Goal: Find specific page/section: Find specific page/section

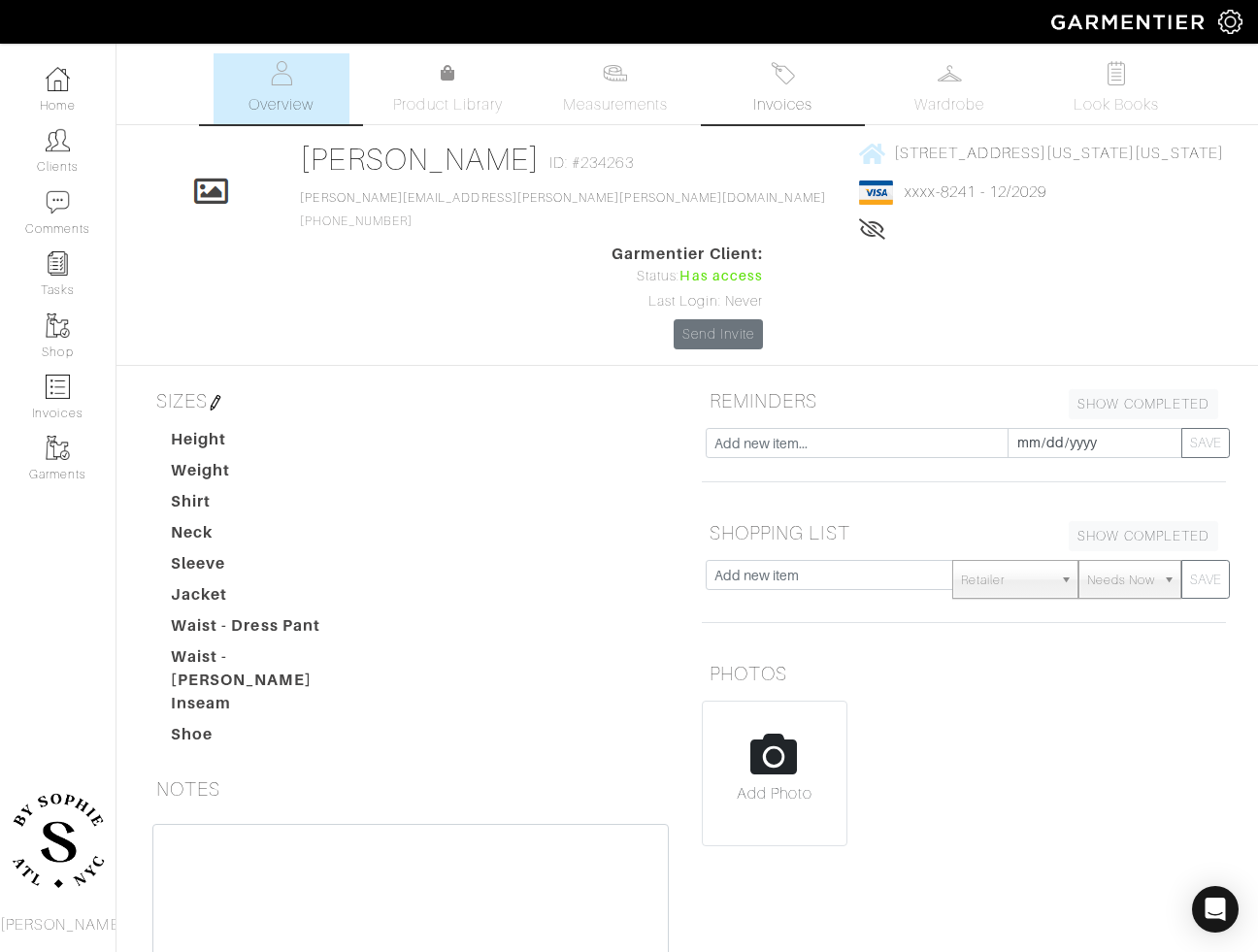
click at [758, 91] on link "Invoices" at bounding box center [782, 89] width 136 height 70
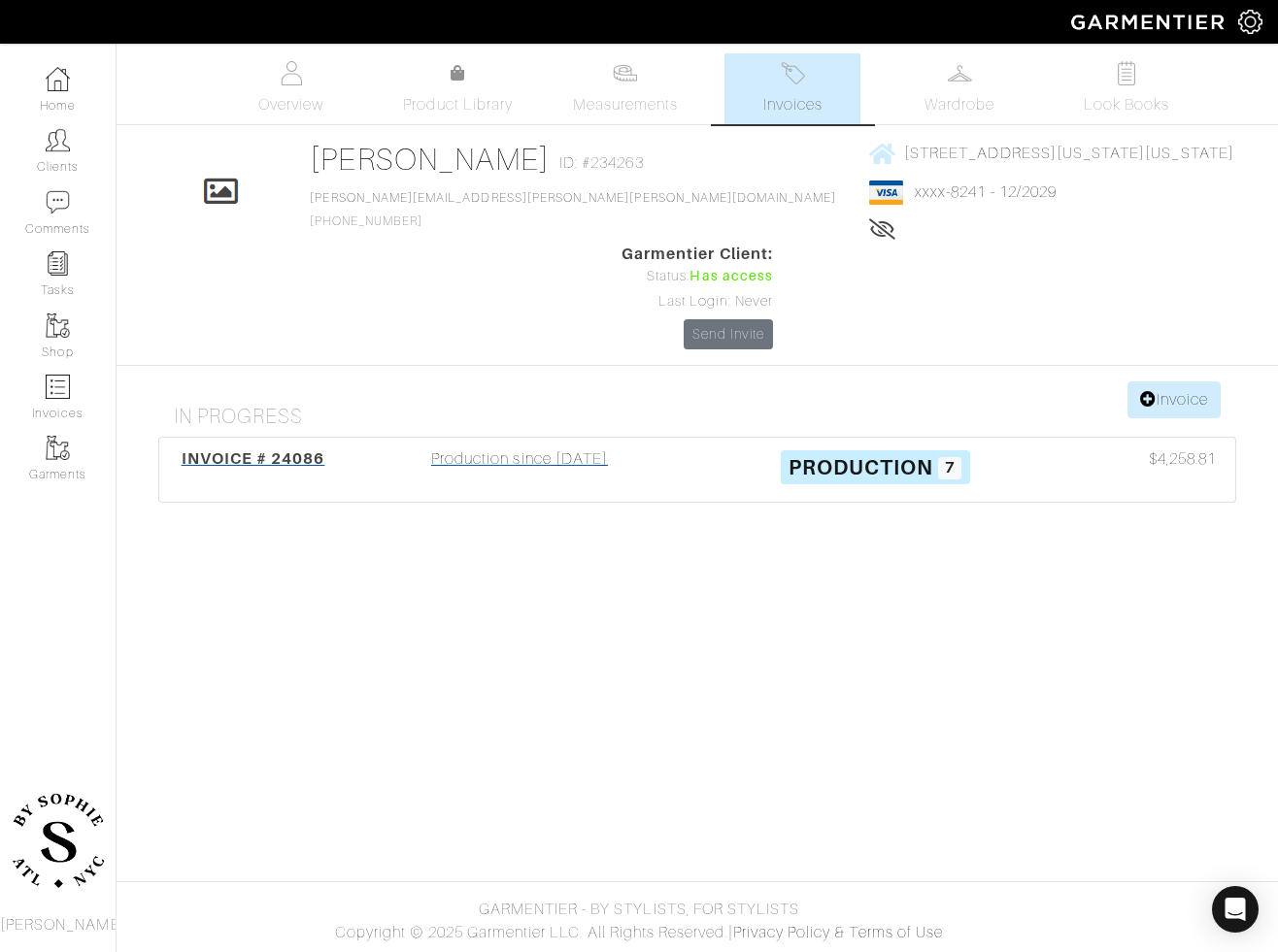
click at [477, 448] on div "Production since [DATE]" at bounding box center [518, 470] width 355 height 45
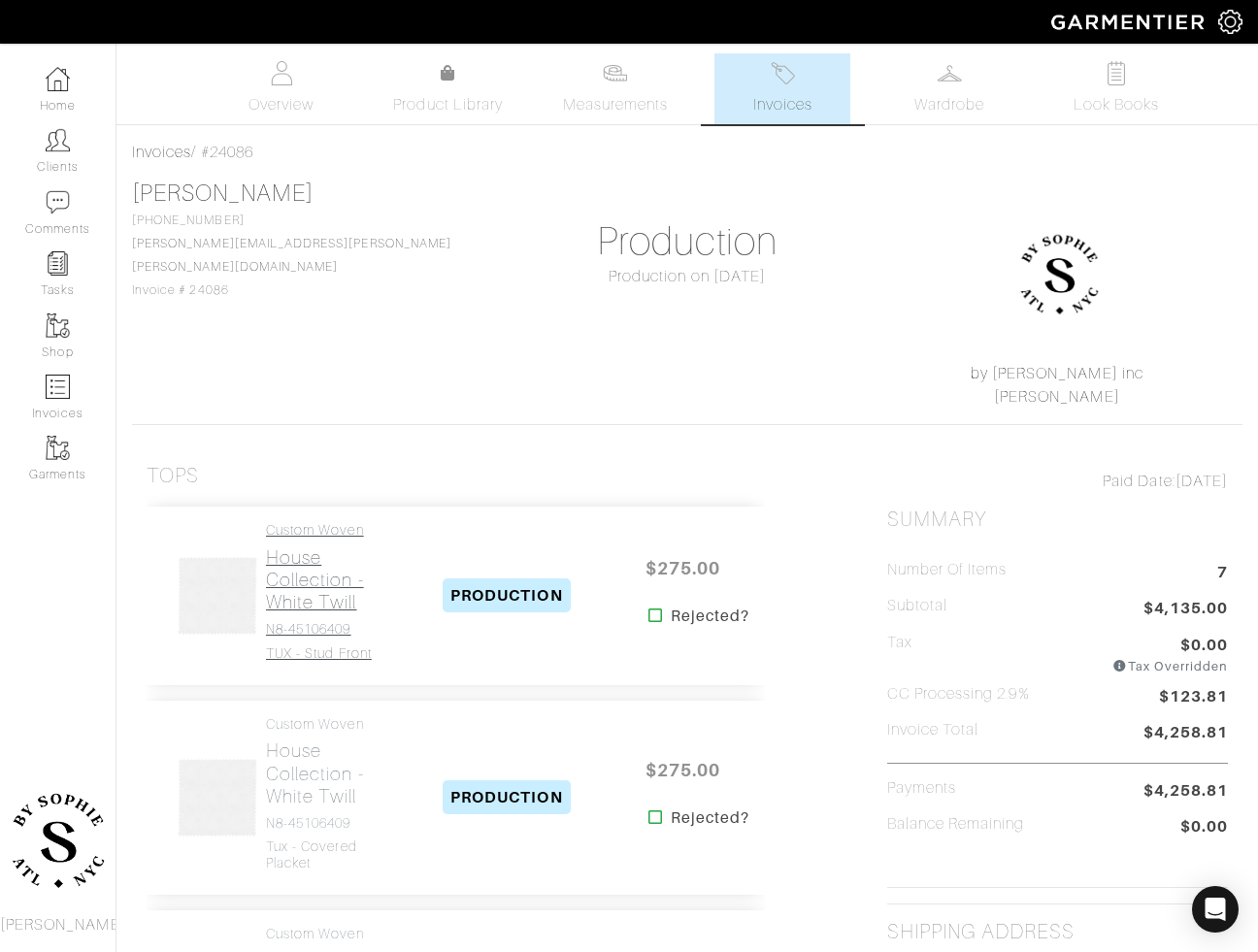
click at [304, 611] on h2 "House Collection - White Twill" at bounding box center [331, 580] width 131 height 67
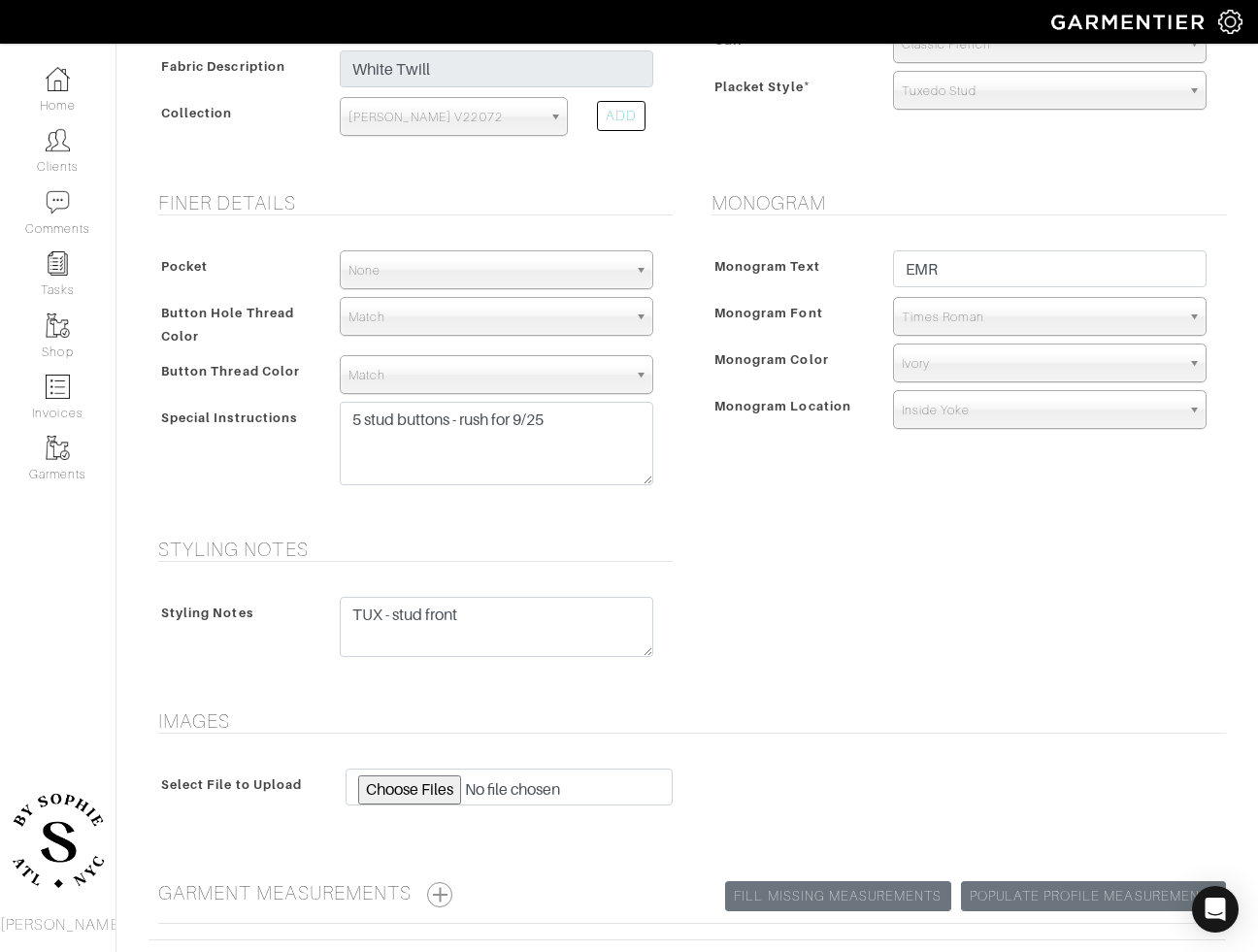
scroll to position [617, 0]
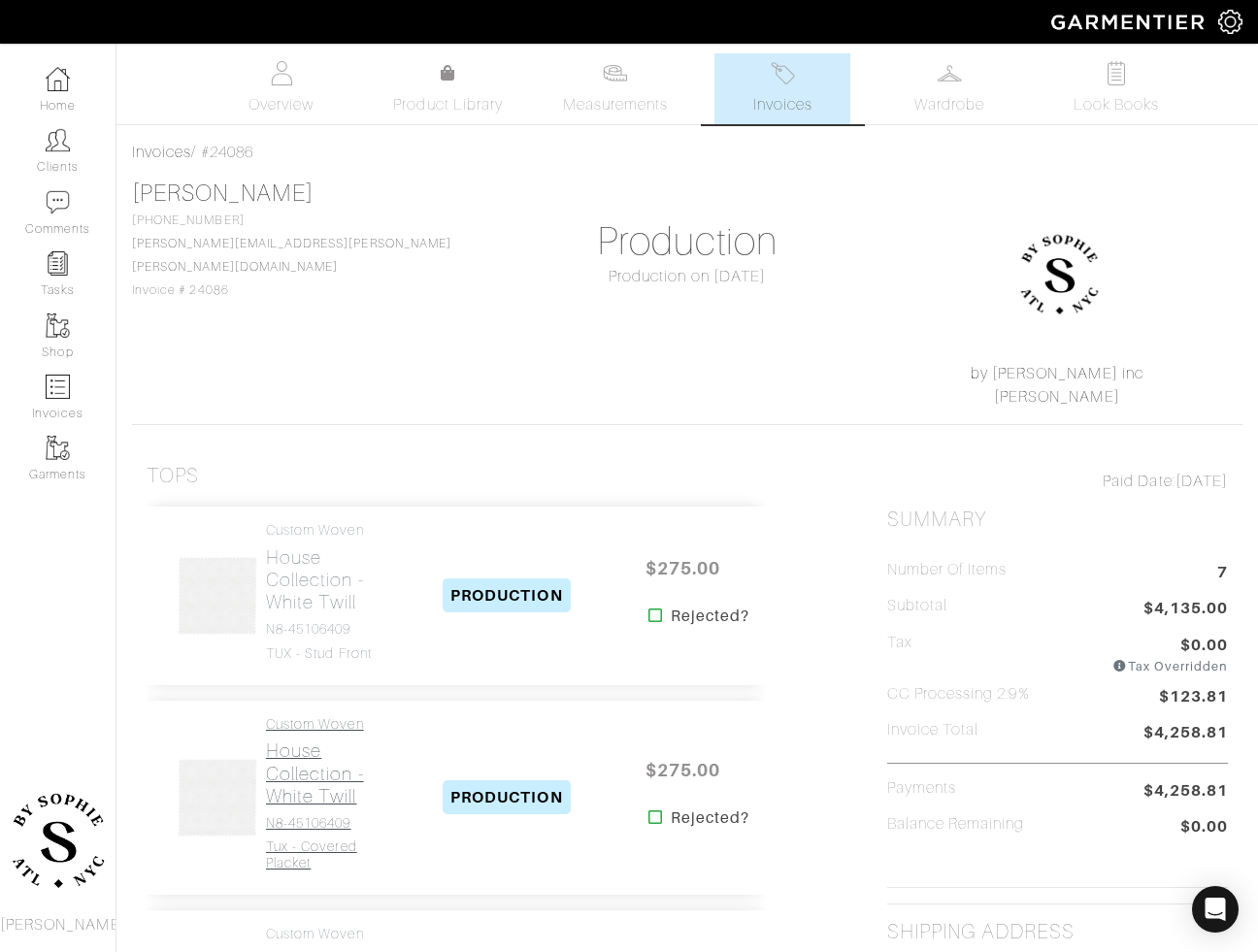
click at [327, 744] on h2 "House Collection - White Twill" at bounding box center [331, 773] width 131 height 67
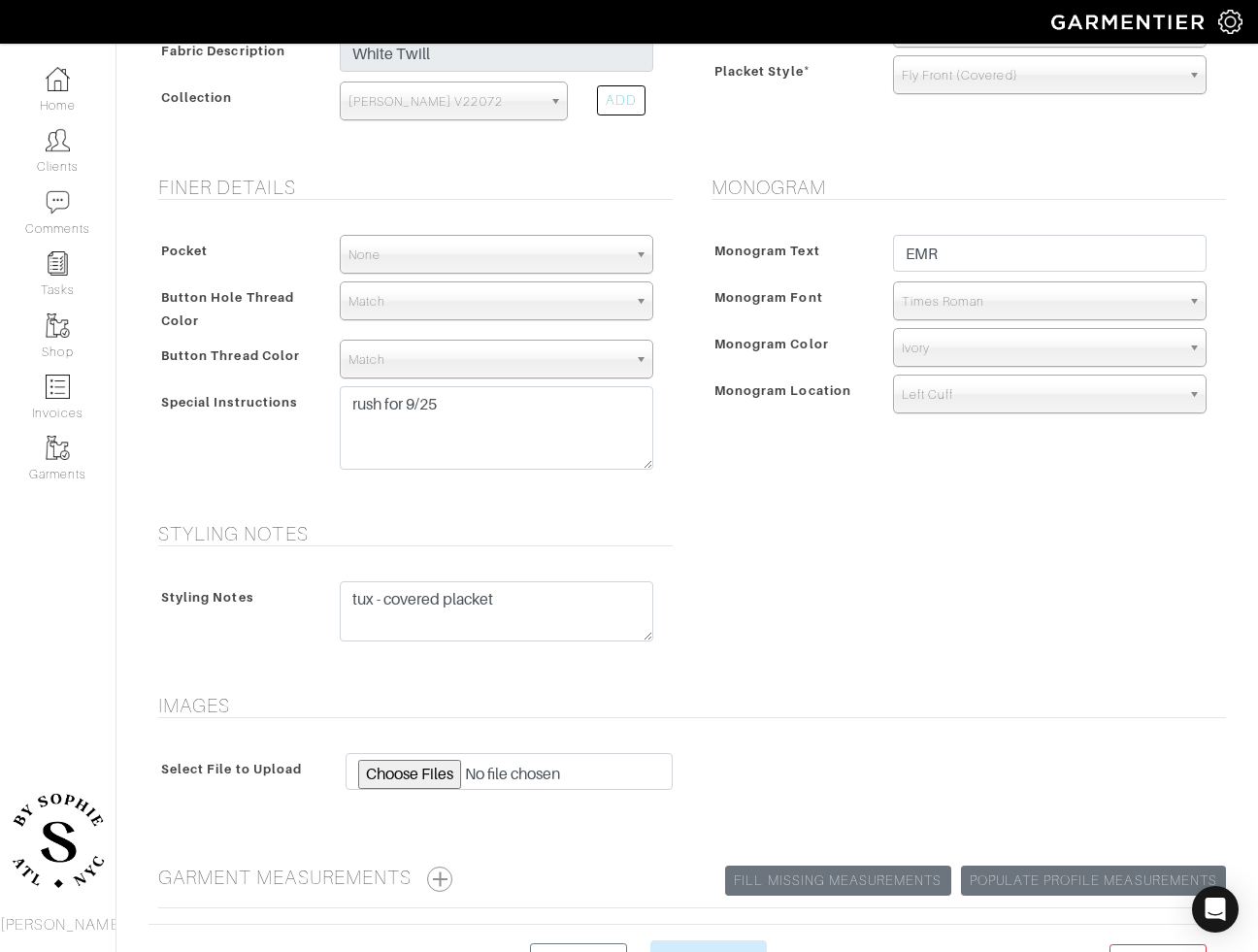
scroll to position [617, 0]
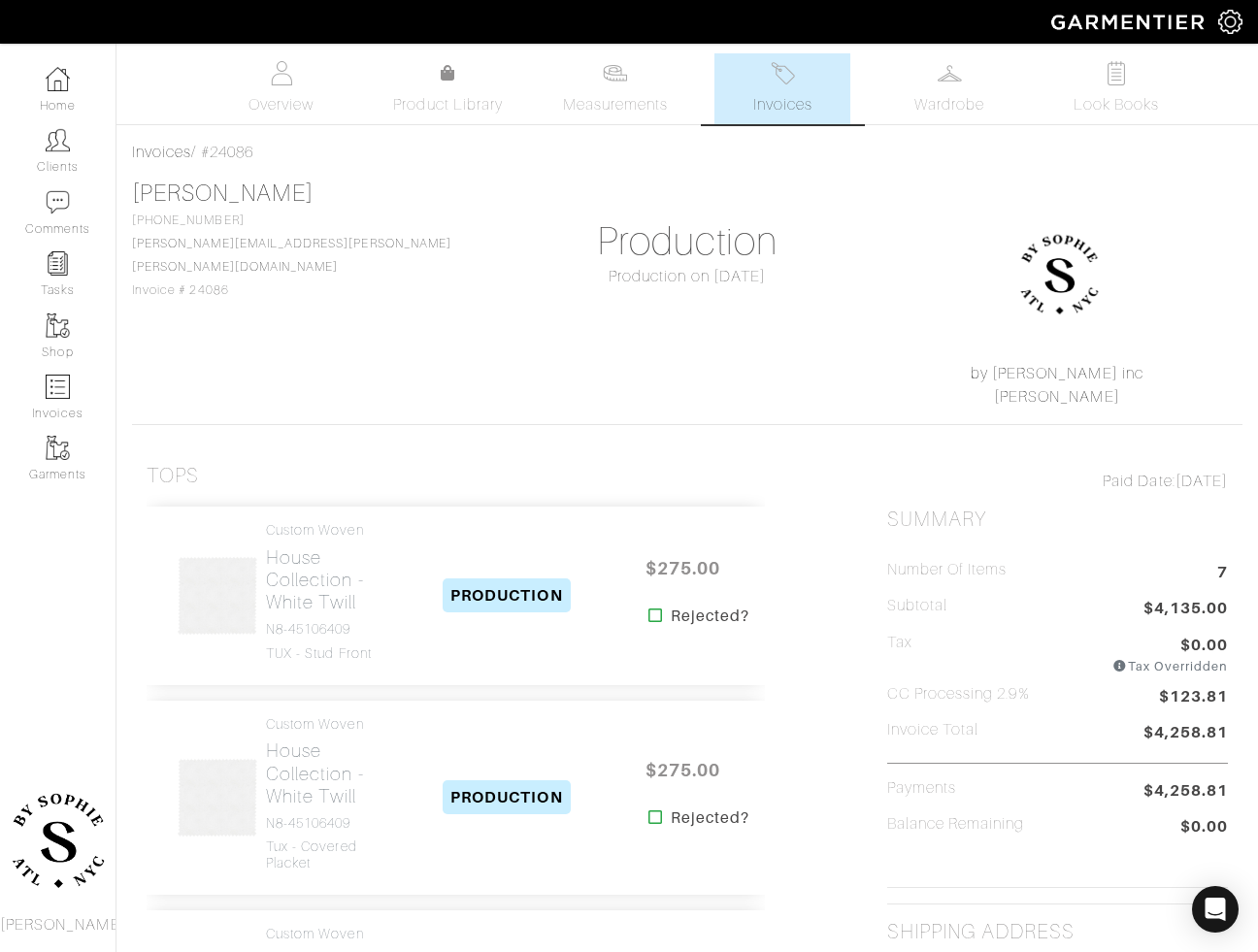
drag, startPoint x: 273, startPoint y: 153, endPoint x: 203, endPoint y: 160, distance: 70.3
click at [203, 160] on div "Invoices / #24086" at bounding box center [687, 152] width 1110 height 23
copy div "#24086"
